Goal: Find contact information: Find contact information

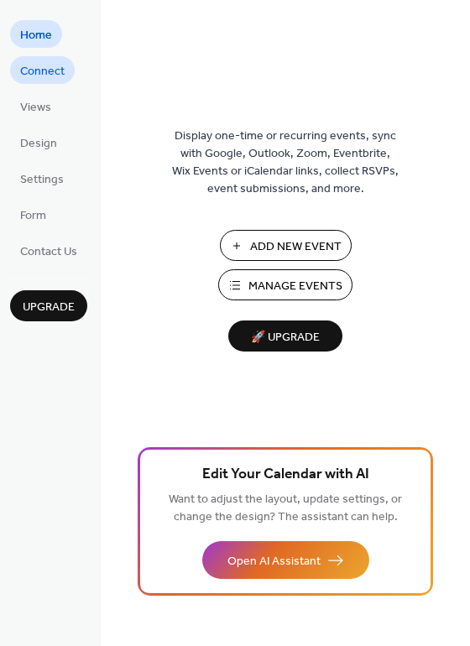
click at [51, 76] on span "Connect" at bounding box center [42, 72] width 44 height 18
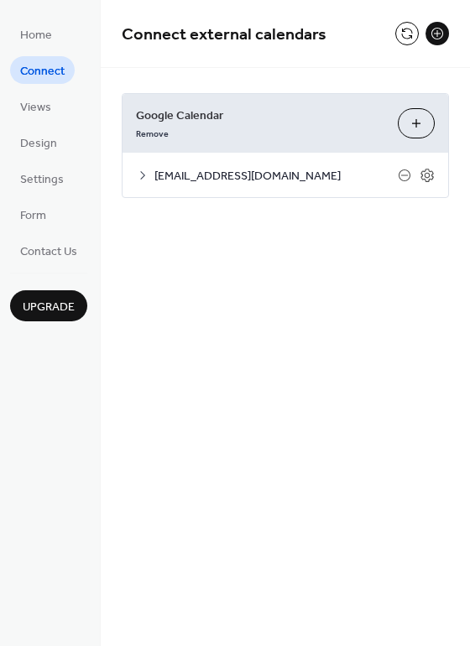
click at [139, 175] on icon at bounding box center [142, 175] width 13 height 13
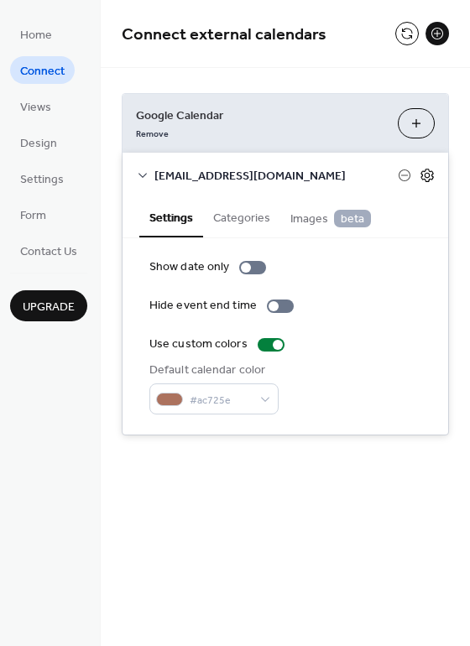
click at [426, 175] on icon at bounding box center [426, 175] width 15 height 15
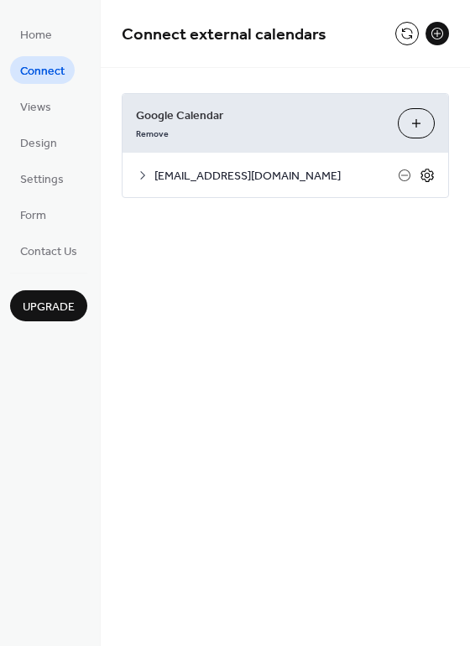
click at [426, 175] on icon at bounding box center [426, 175] width 15 height 15
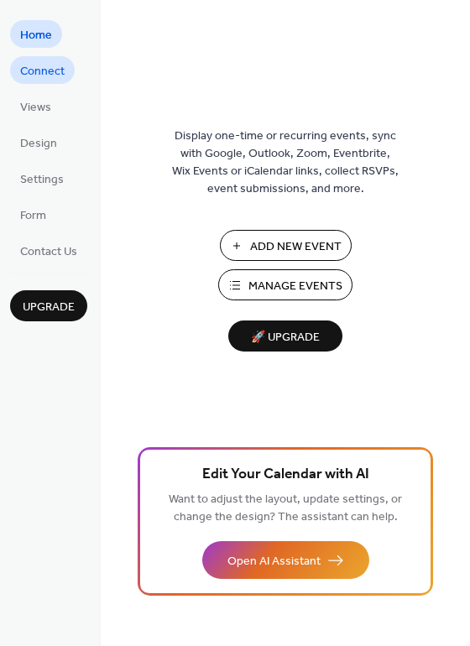
click at [46, 75] on span "Connect" at bounding box center [42, 72] width 44 height 18
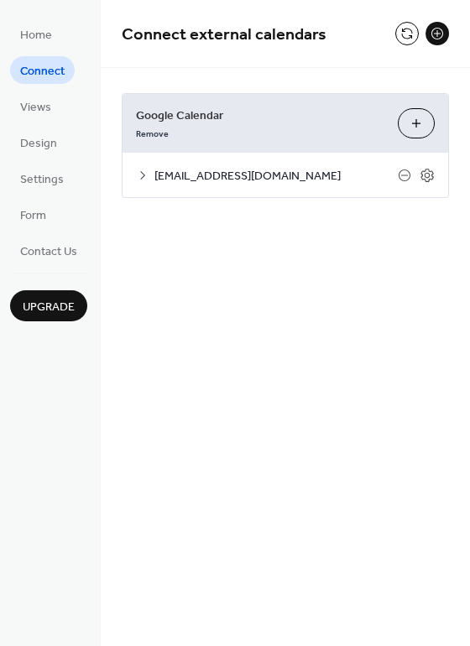
click at [291, 176] on span "[EMAIL_ADDRESS][DOMAIN_NAME]" at bounding box center [275, 177] width 243 height 18
